Goal: Information Seeking & Learning: Learn about a topic

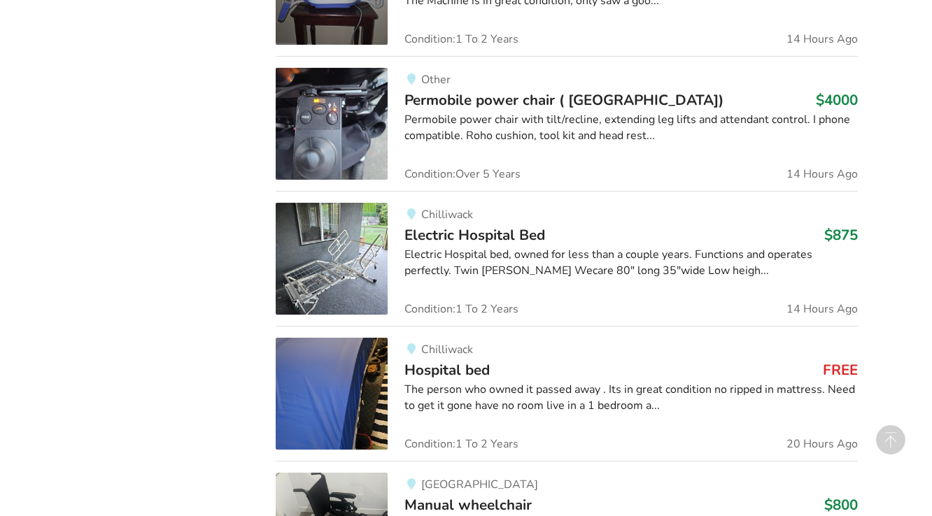
scroll to position [1658, 0]
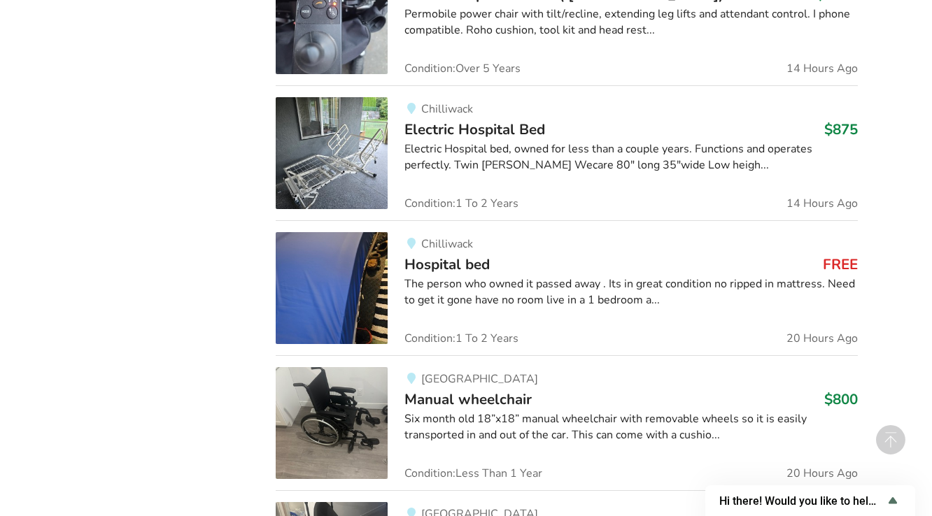
click at [462, 283] on div "The person who owned it passed away . Its in great condition no ripped in mattr…" at bounding box center [630, 292] width 453 height 32
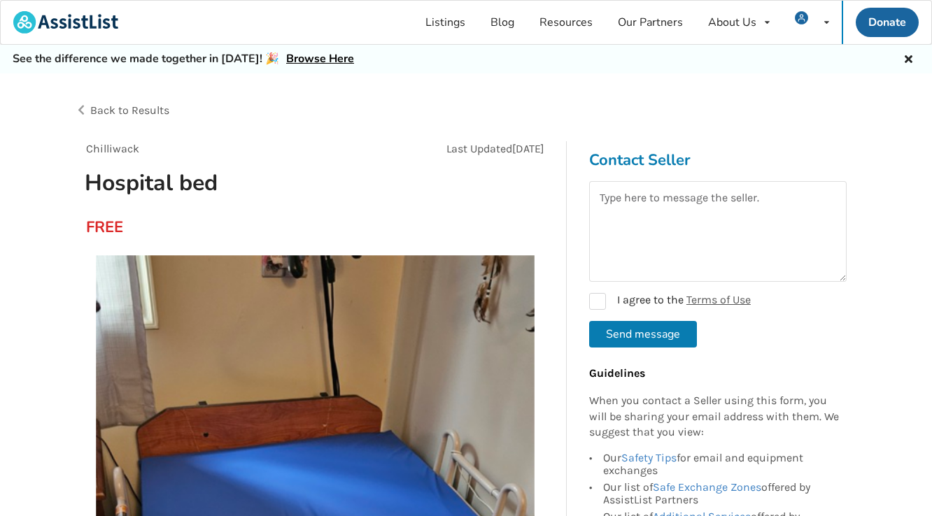
click at [107, 112] on span "Back to Results" at bounding box center [129, 110] width 79 height 13
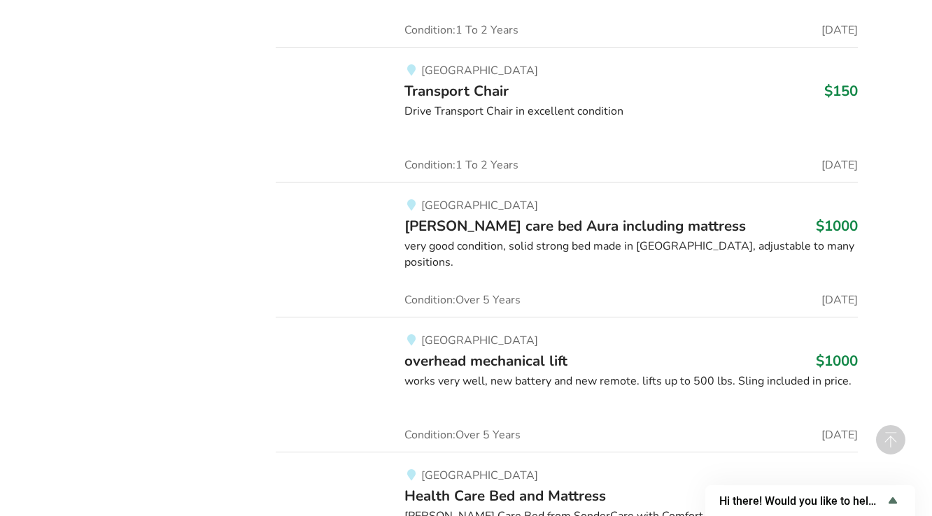
scroll to position [38877, 0]
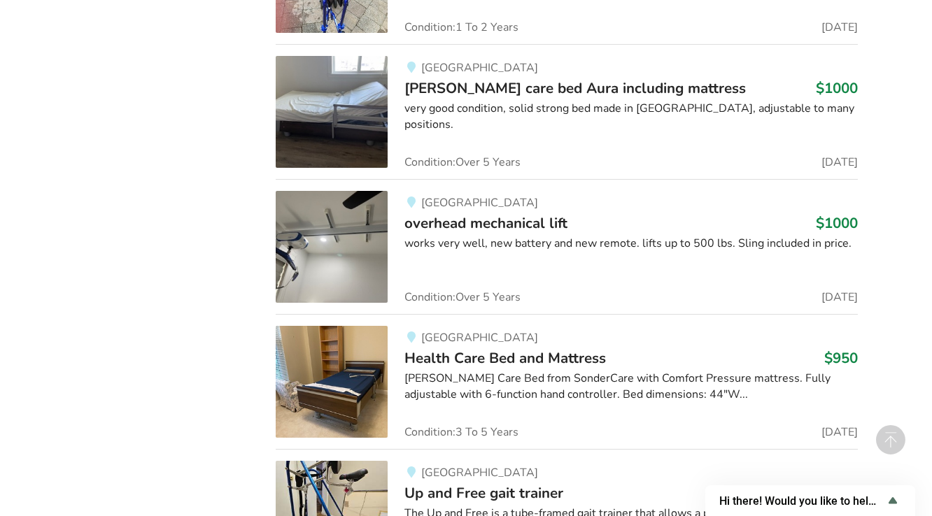
click at [467, 348] on span "Health Care Bed and Mattress" at bounding box center [504, 358] width 201 height 20
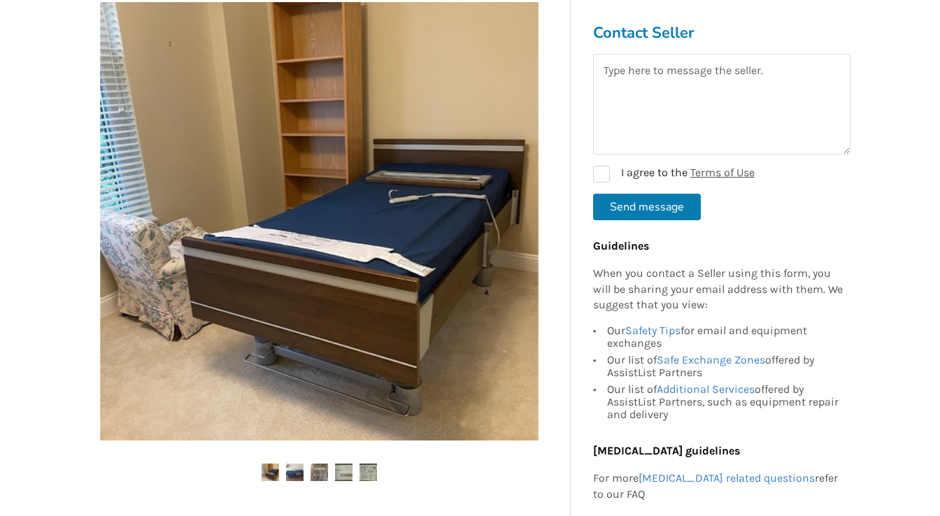
scroll to position [280, 0]
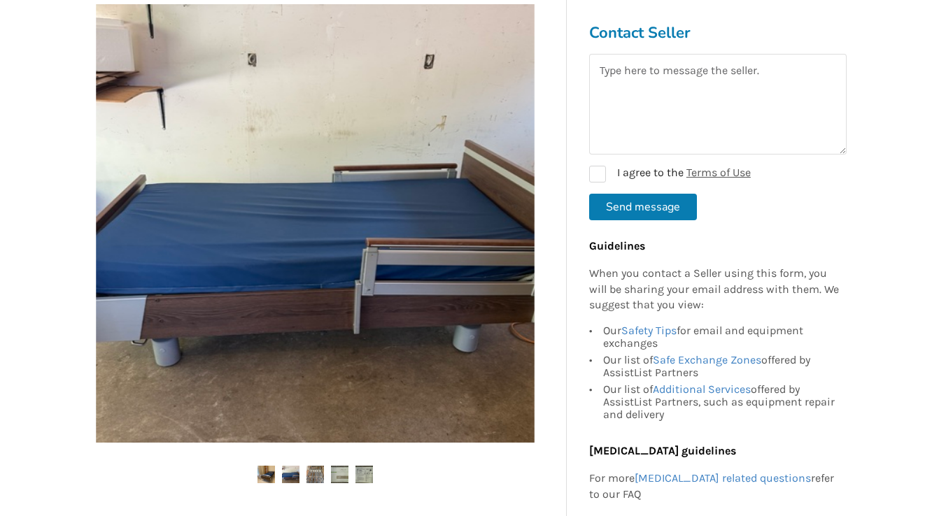
click at [263, 476] on img at bounding box center [265, 474] width 17 height 17
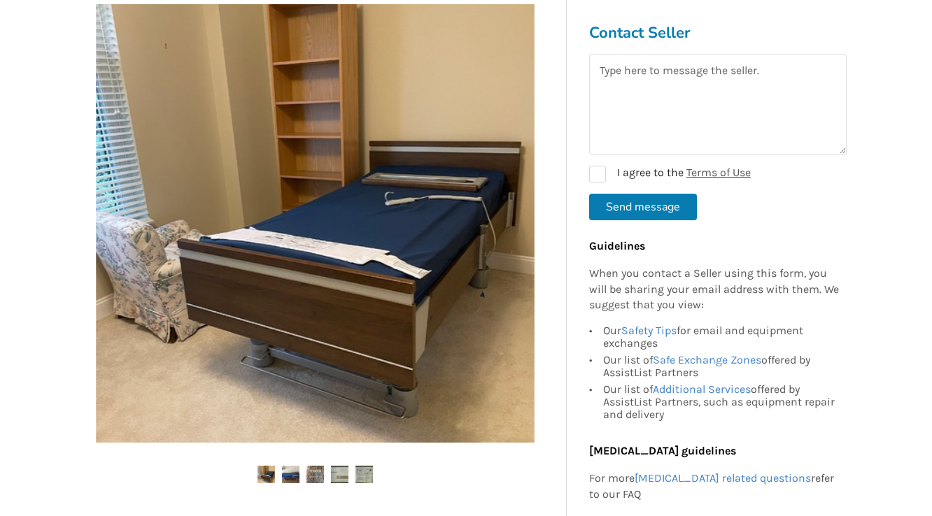
click at [406, 196] on img at bounding box center [315, 223] width 439 height 439
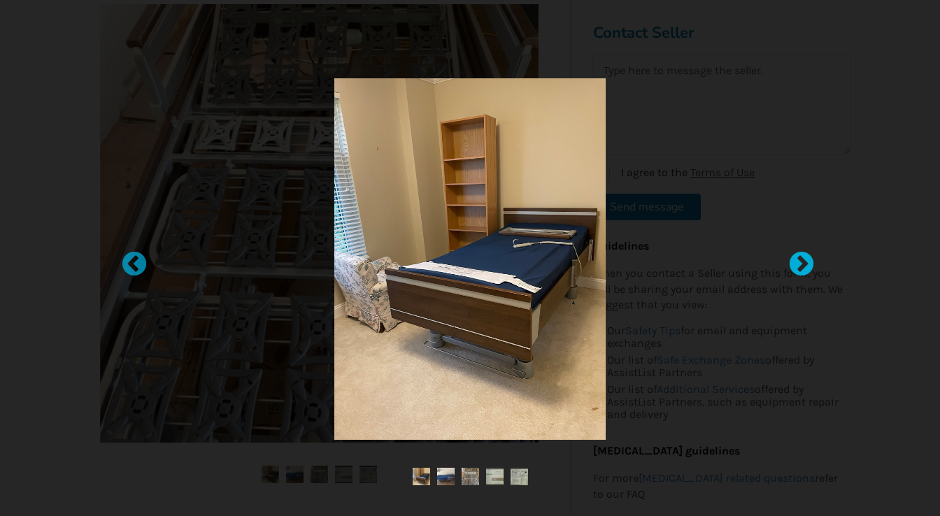
click at [799, 260] on div at bounding box center [795, 258] width 14 height 14
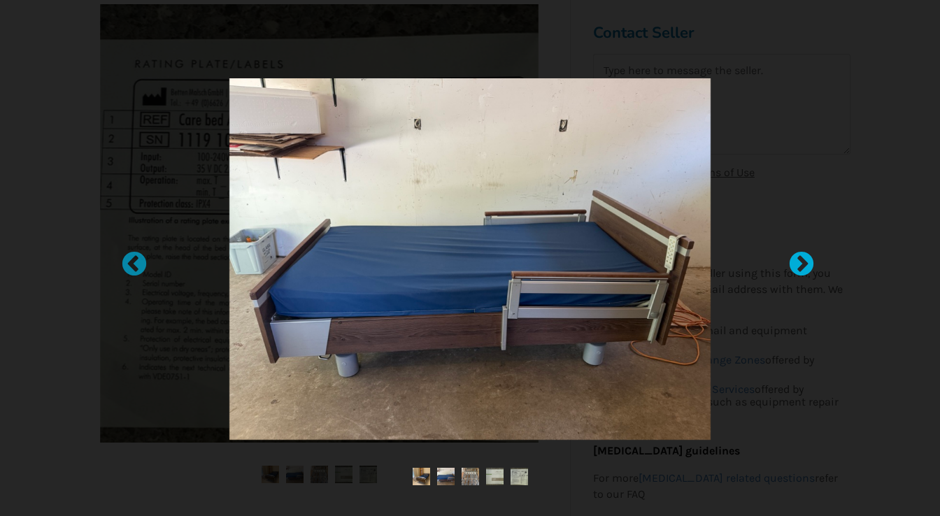
click at [799, 260] on div at bounding box center [795, 258] width 14 height 14
